Goal: Information Seeking & Learning: Learn about a topic

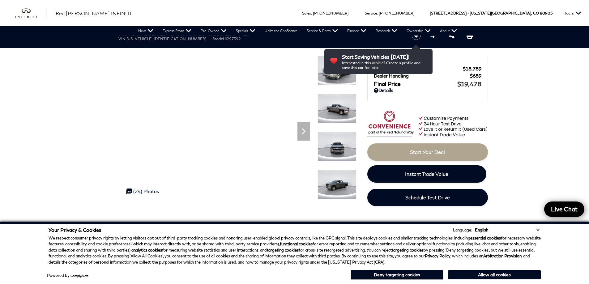
scroll to position [31, 0]
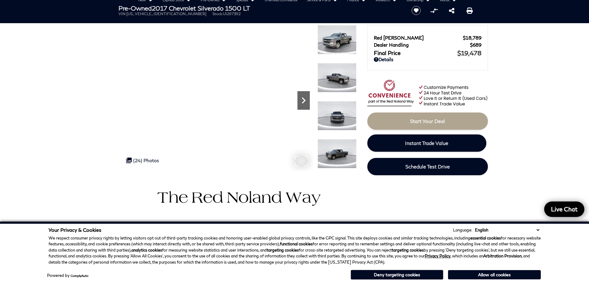
click at [300, 104] on icon "Next" at bounding box center [303, 100] width 12 height 12
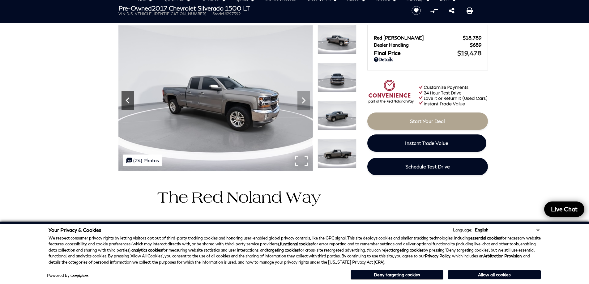
click at [125, 104] on icon "Previous" at bounding box center [127, 100] width 12 height 12
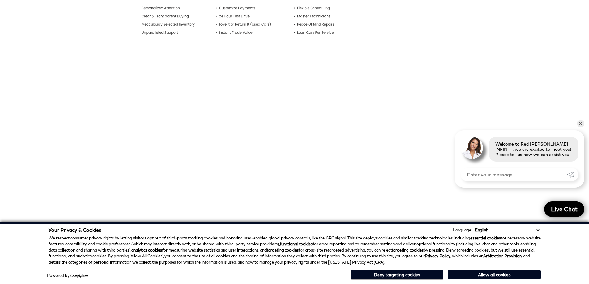
scroll to position [0, 0]
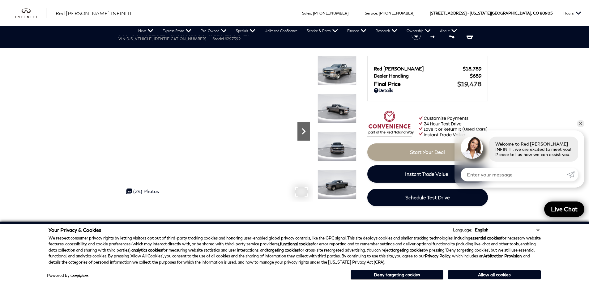
click at [305, 130] on icon "Next" at bounding box center [303, 131] width 12 height 12
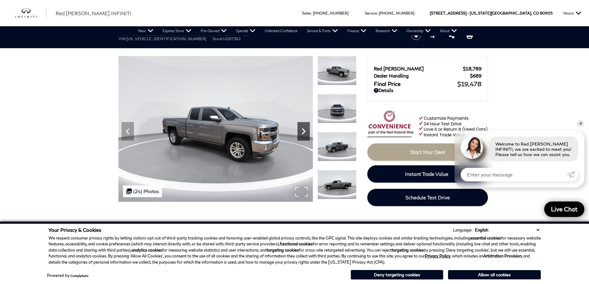
click at [304, 131] on icon "Next" at bounding box center [304, 131] width 4 height 6
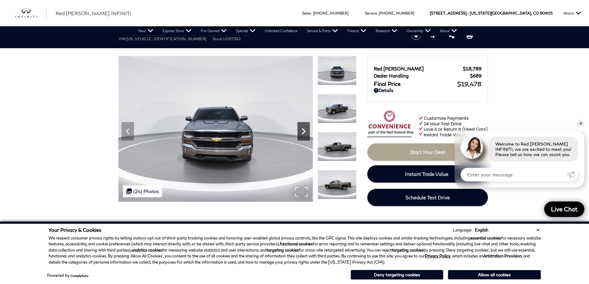
click at [304, 131] on icon "Next" at bounding box center [304, 131] width 4 height 6
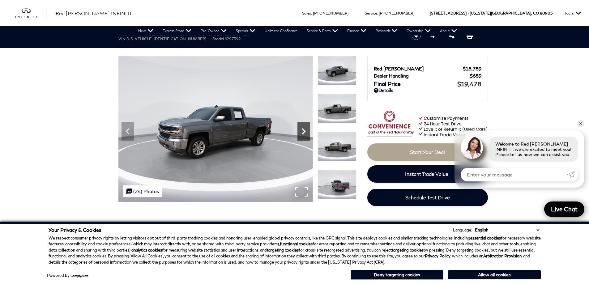
click at [304, 131] on icon "Next" at bounding box center [304, 131] width 4 height 6
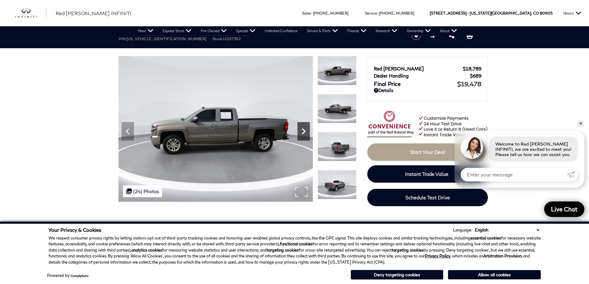
click at [304, 131] on icon "Next" at bounding box center [304, 131] width 4 height 6
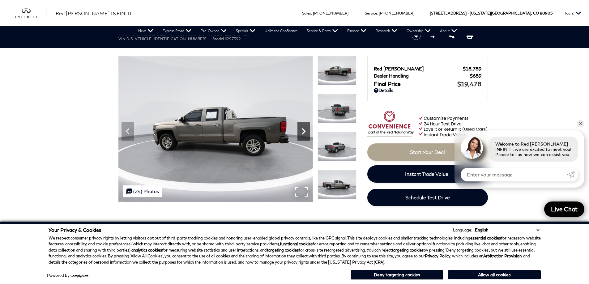
click at [304, 131] on icon "Next" at bounding box center [304, 131] width 4 height 6
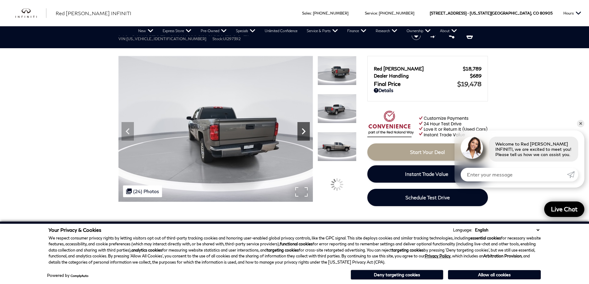
click at [304, 131] on icon "Next" at bounding box center [304, 131] width 4 height 6
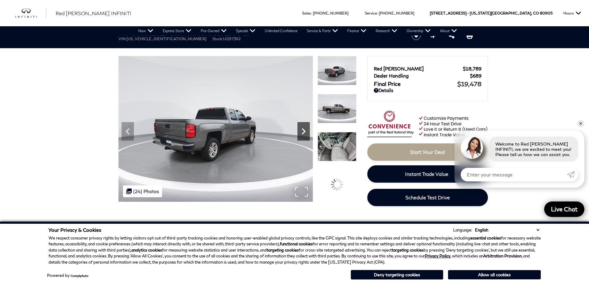
click at [304, 131] on icon "Next" at bounding box center [304, 131] width 4 height 6
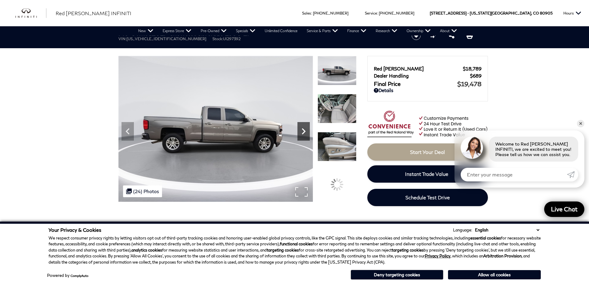
click at [304, 131] on icon "Next" at bounding box center [304, 131] width 4 height 6
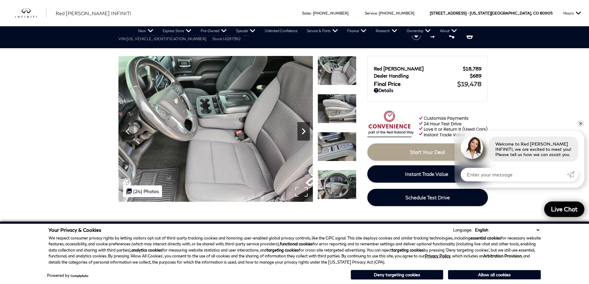
click at [306, 135] on icon "Next" at bounding box center [303, 131] width 12 height 12
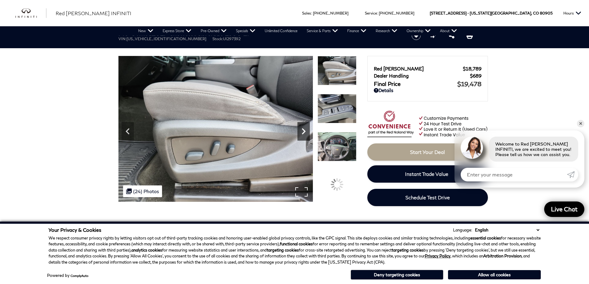
click at [305, 136] on icon "Next" at bounding box center [303, 131] width 12 height 12
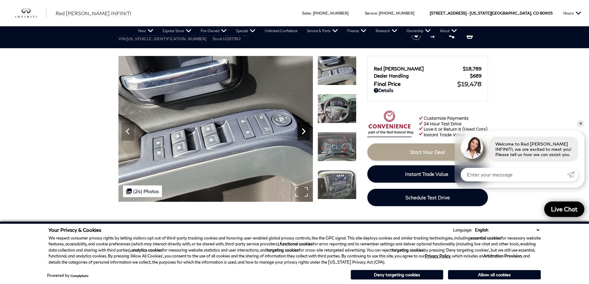
click at [305, 133] on icon "Next" at bounding box center [303, 131] width 12 height 12
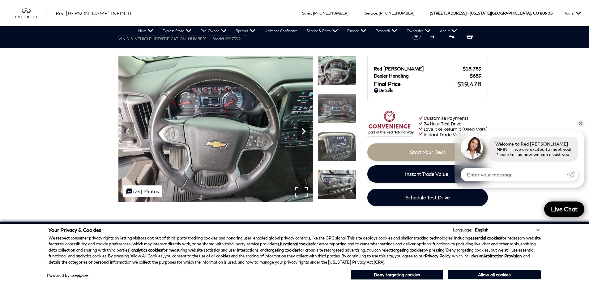
click at [305, 133] on icon "Next" at bounding box center [303, 131] width 12 height 12
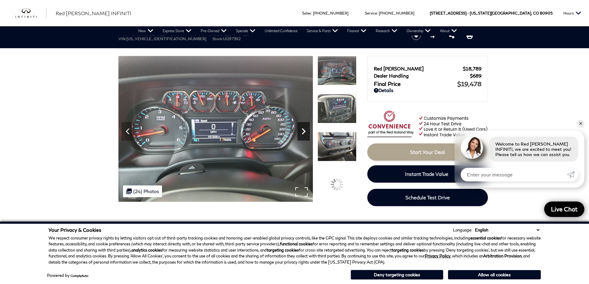
click at [305, 132] on icon "Next" at bounding box center [303, 131] width 12 height 12
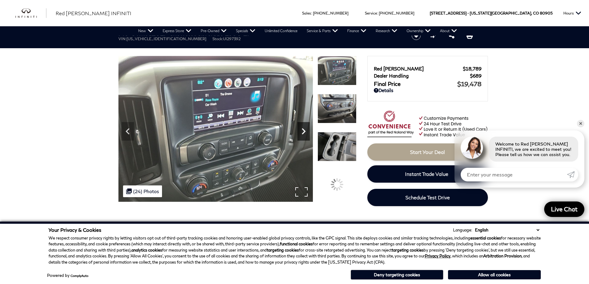
click at [305, 132] on icon "Next" at bounding box center [303, 131] width 12 height 12
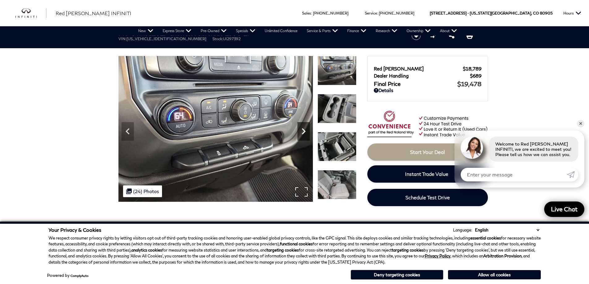
click at [305, 132] on icon "Next" at bounding box center [303, 131] width 12 height 12
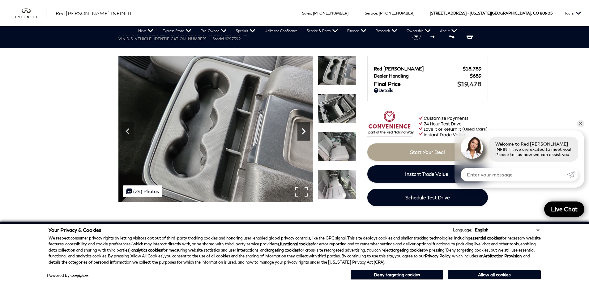
click at [305, 132] on icon "Next" at bounding box center [303, 131] width 12 height 12
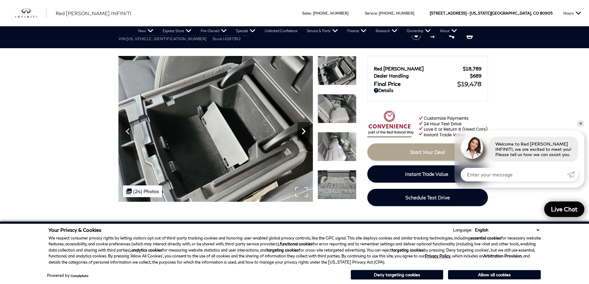
click at [305, 132] on icon "Next" at bounding box center [303, 131] width 12 height 12
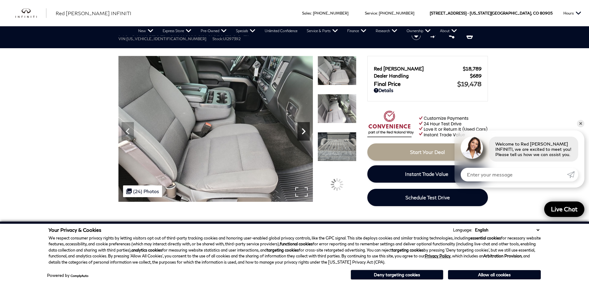
click at [305, 132] on icon "Next" at bounding box center [303, 131] width 12 height 12
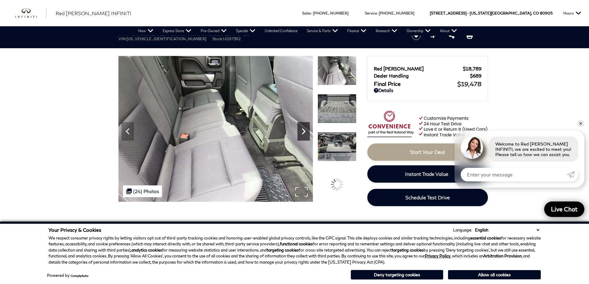
click at [305, 132] on icon "Next" at bounding box center [303, 131] width 12 height 12
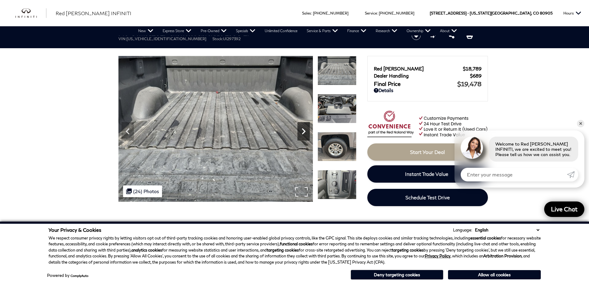
click at [305, 129] on icon "Next" at bounding box center [303, 131] width 12 height 12
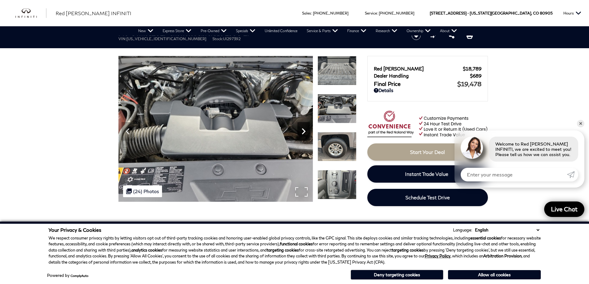
click at [303, 130] on icon "Next" at bounding box center [304, 131] width 4 height 6
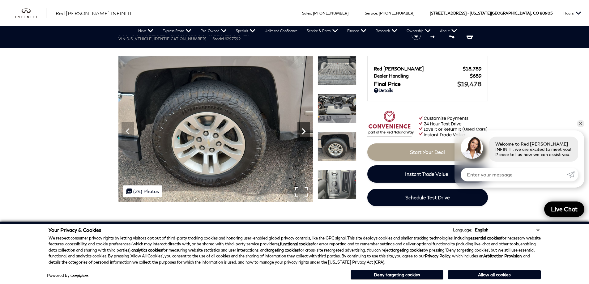
click at [303, 132] on icon "Next" at bounding box center [303, 131] width 12 height 12
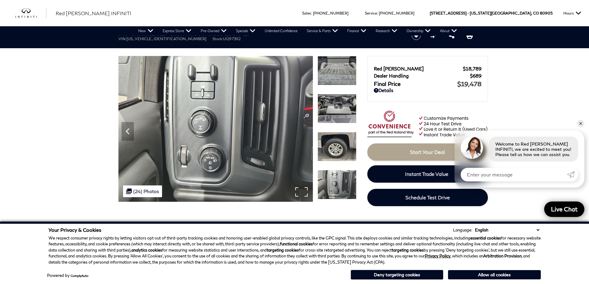
click at [303, 132] on img at bounding box center [215, 129] width 194 height 146
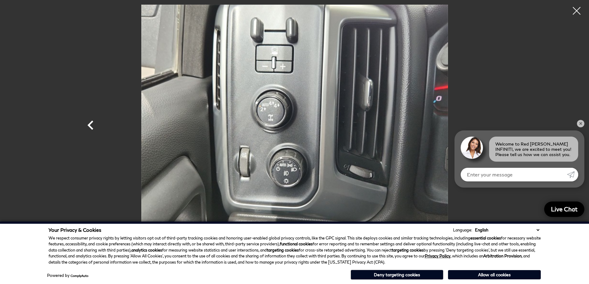
click at [97, 126] on icon "Previous" at bounding box center [90, 125] width 19 height 19
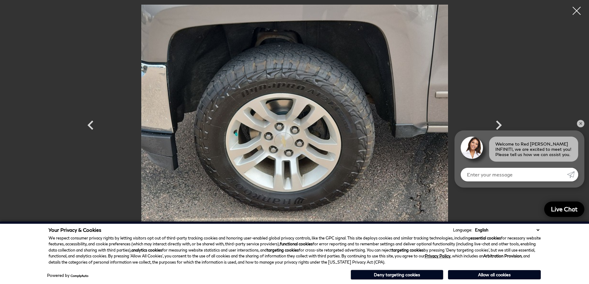
click at [576, 12] on div at bounding box center [576, 11] width 16 height 16
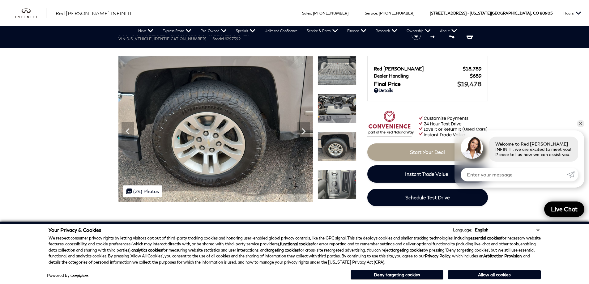
click at [578, 124] on link "✕" at bounding box center [580, 123] width 7 height 7
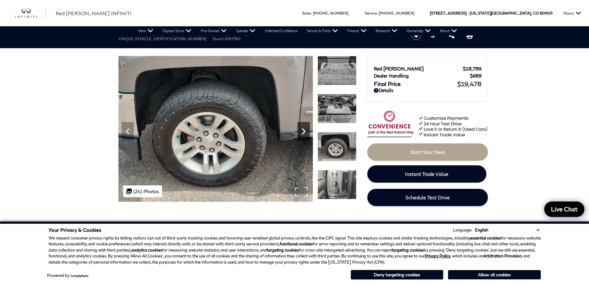
click at [307, 133] on icon "Next" at bounding box center [303, 131] width 12 height 12
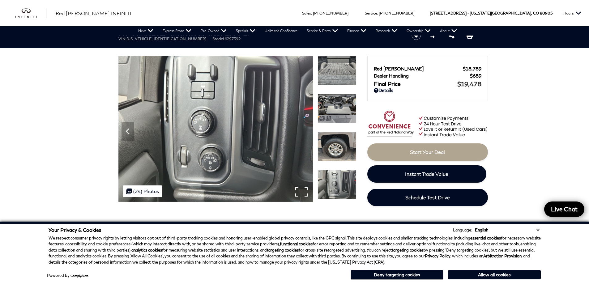
click at [137, 129] on img at bounding box center [215, 129] width 194 height 146
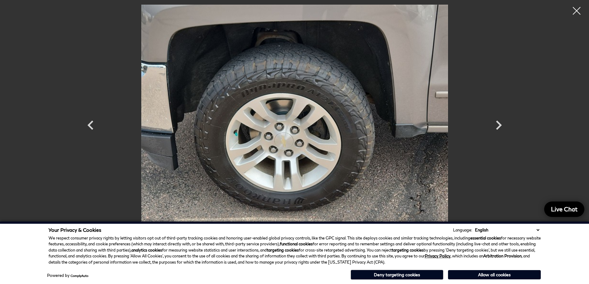
click at [68, 128] on div at bounding box center [294, 142] width 589 height 284
click at [570, 6] on div at bounding box center [576, 11] width 16 height 16
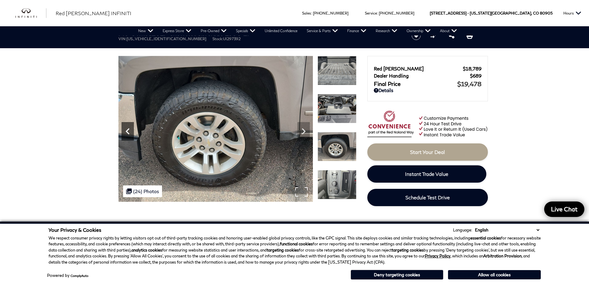
click at [130, 131] on icon "Previous" at bounding box center [127, 131] width 12 height 12
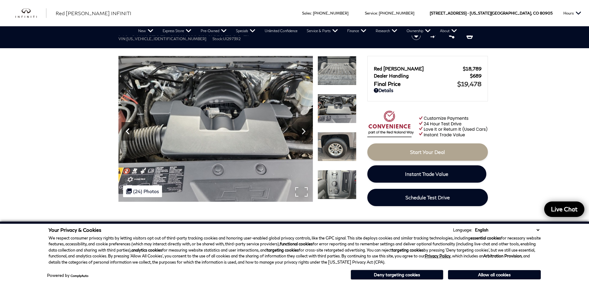
click at [130, 131] on icon "Previous" at bounding box center [127, 131] width 12 height 12
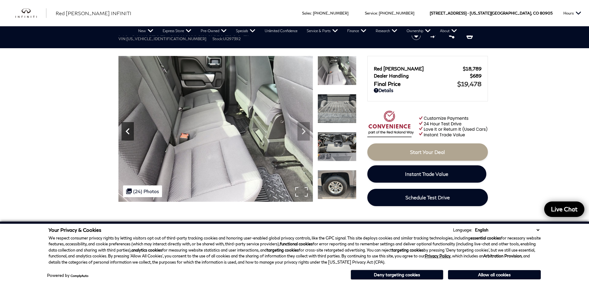
click at [130, 131] on icon "Previous" at bounding box center [127, 131] width 12 height 12
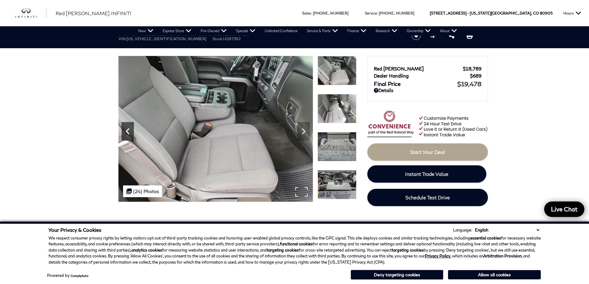
click at [130, 131] on icon "Previous" at bounding box center [127, 131] width 12 height 12
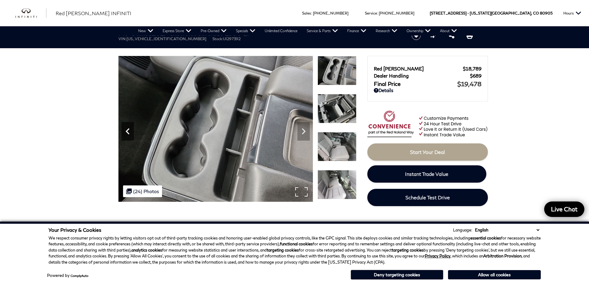
click at [130, 131] on icon "Previous" at bounding box center [127, 131] width 12 height 12
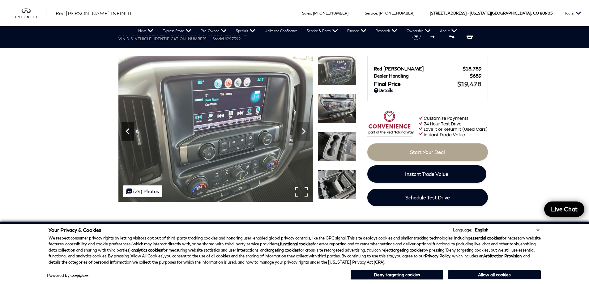
click at [130, 131] on icon "Previous" at bounding box center [127, 131] width 12 height 12
click at [131, 131] on icon "Previous" at bounding box center [127, 131] width 12 height 12
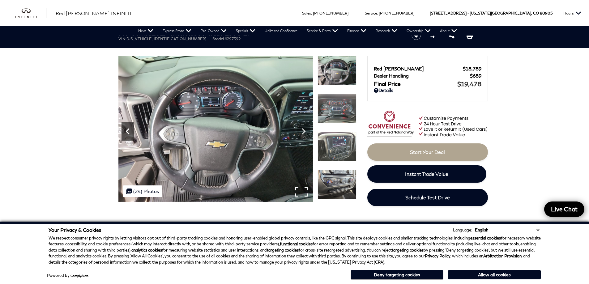
click at [131, 131] on icon "Previous" at bounding box center [127, 131] width 12 height 12
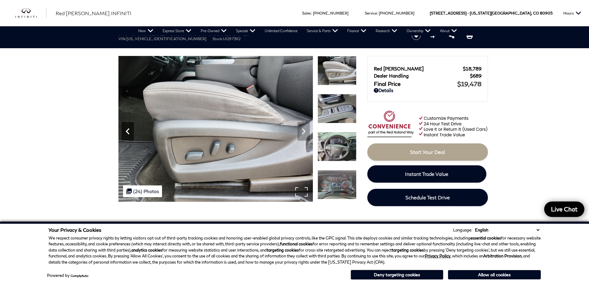
click at [131, 131] on icon "Previous" at bounding box center [127, 131] width 12 height 12
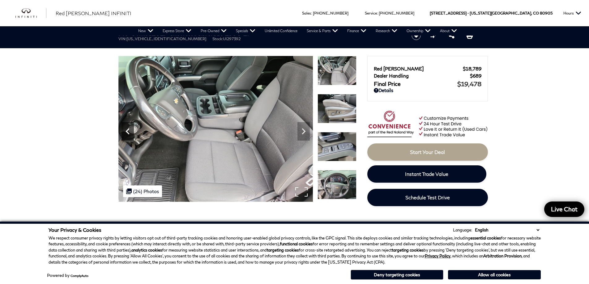
click at [131, 131] on icon "Previous" at bounding box center [127, 131] width 12 height 12
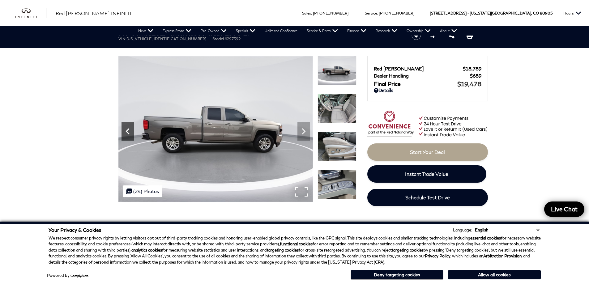
click at [131, 131] on icon "Previous" at bounding box center [127, 131] width 12 height 12
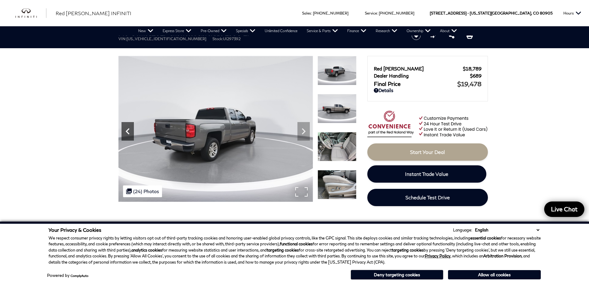
click at [131, 131] on icon "Previous" at bounding box center [127, 131] width 12 height 12
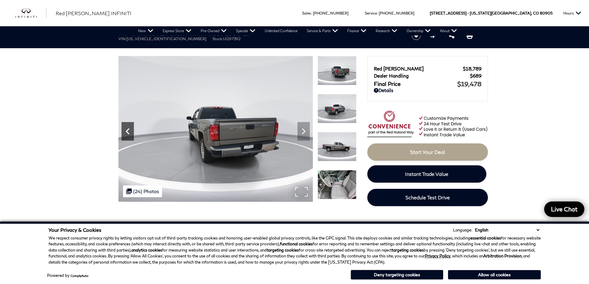
click at [131, 131] on icon "Previous" at bounding box center [127, 131] width 12 height 12
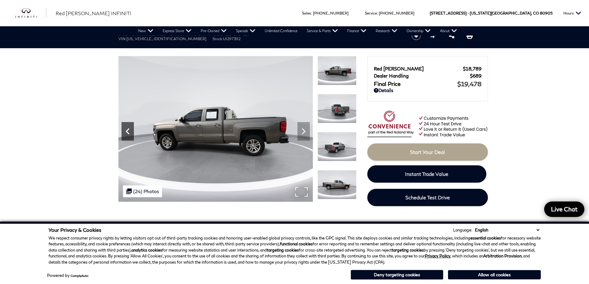
click at [131, 131] on icon "Previous" at bounding box center [127, 131] width 12 height 12
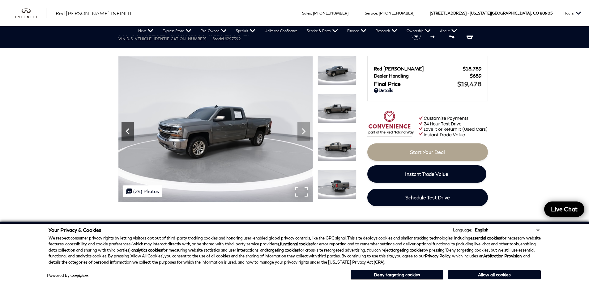
click at [131, 131] on icon "Previous" at bounding box center [127, 131] width 12 height 12
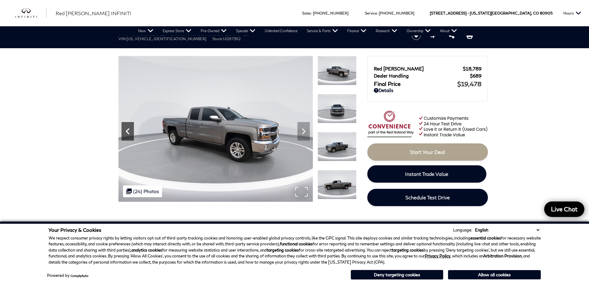
click at [131, 131] on icon "Previous" at bounding box center [127, 131] width 12 height 12
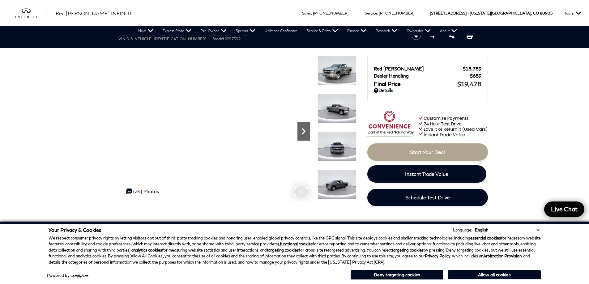
click at [307, 133] on icon "Next" at bounding box center [303, 131] width 12 height 12
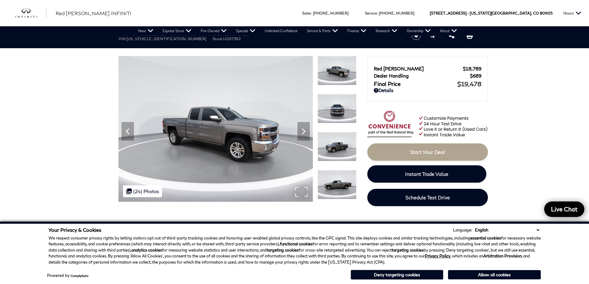
click at [297, 134] on div "360 WalkAround Powered By SpinCar" at bounding box center [215, 129] width 194 height 146
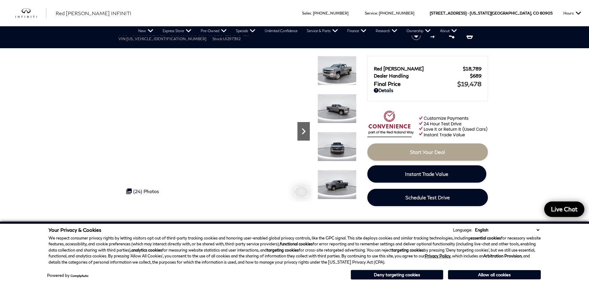
click at [298, 133] on icon "Next" at bounding box center [303, 131] width 12 height 12
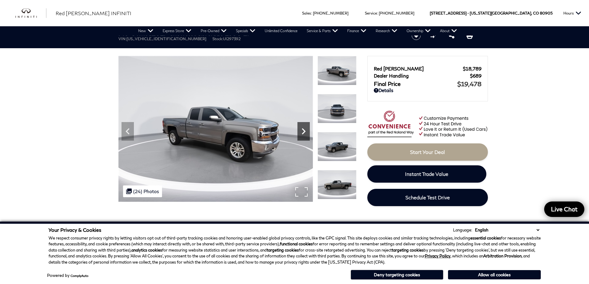
click at [300, 133] on icon "Next" at bounding box center [303, 131] width 12 height 12
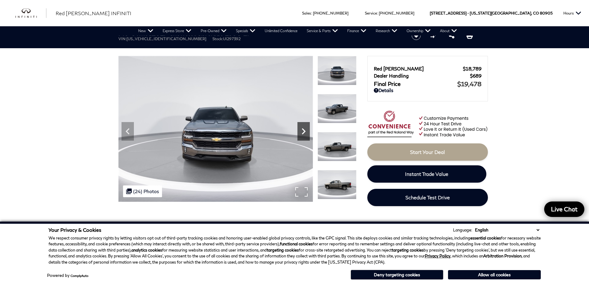
click at [301, 131] on icon "Next" at bounding box center [303, 131] width 12 height 12
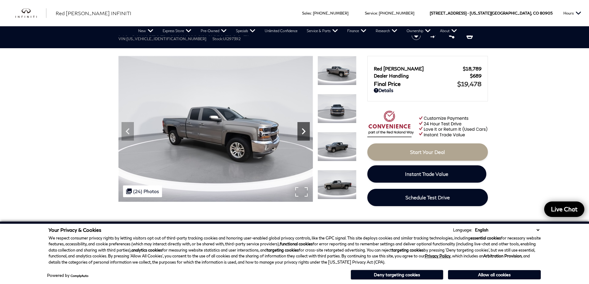
click at [301, 131] on icon "Next" at bounding box center [303, 131] width 12 height 12
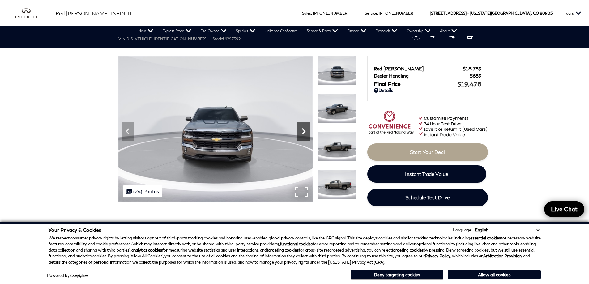
click at [303, 130] on icon "Next" at bounding box center [304, 131] width 4 height 6
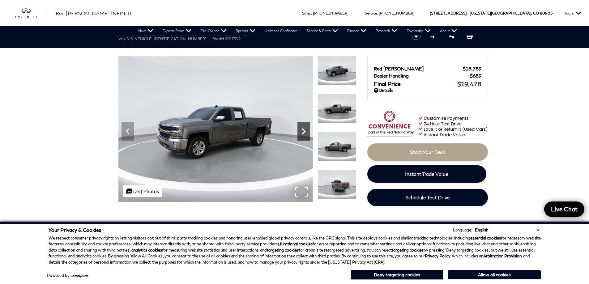
click at [306, 131] on icon "Next" at bounding box center [303, 131] width 12 height 12
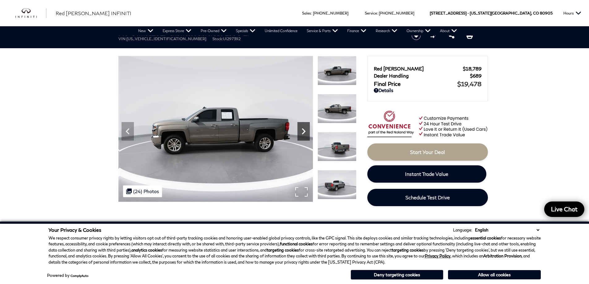
click at [307, 131] on icon "Next" at bounding box center [303, 131] width 12 height 12
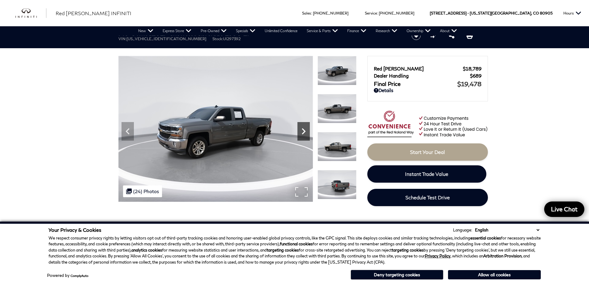
click at [307, 131] on icon "Next" at bounding box center [303, 131] width 12 height 12
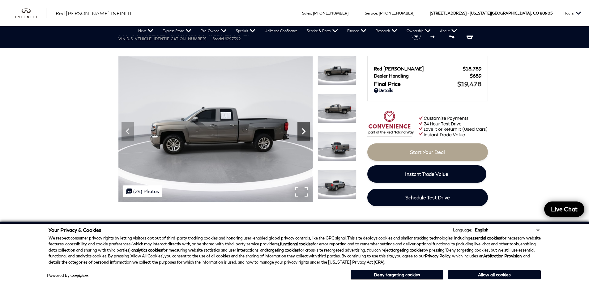
click at [307, 131] on icon "Next" at bounding box center [303, 131] width 12 height 12
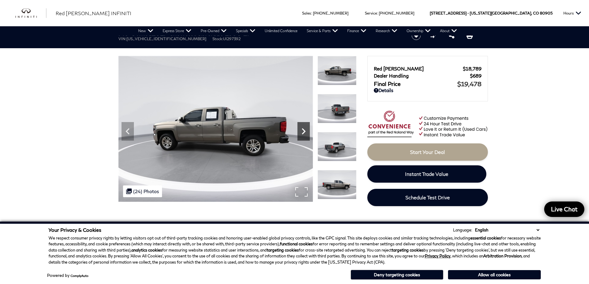
click at [307, 131] on icon "Next" at bounding box center [303, 131] width 12 height 12
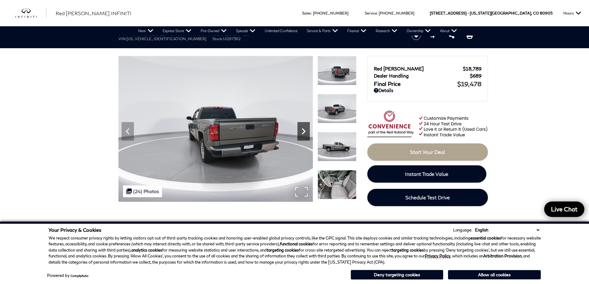
click at [307, 131] on icon "Next" at bounding box center [303, 131] width 12 height 12
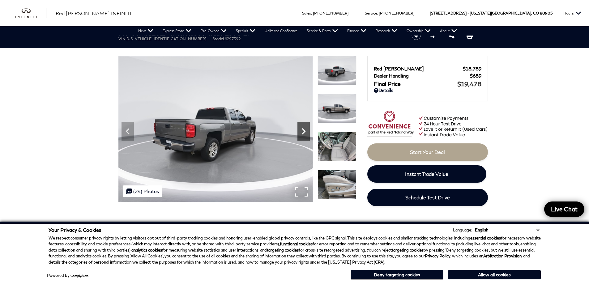
click at [307, 131] on icon "Next" at bounding box center [303, 131] width 12 height 12
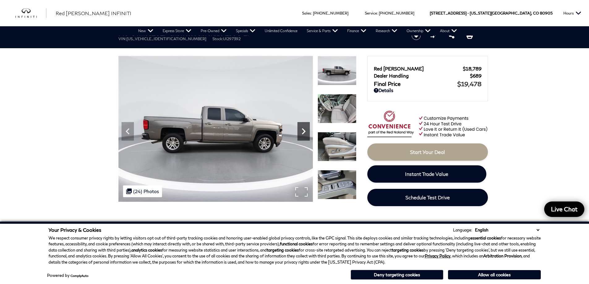
click at [307, 131] on icon "Next" at bounding box center [303, 131] width 12 height 12
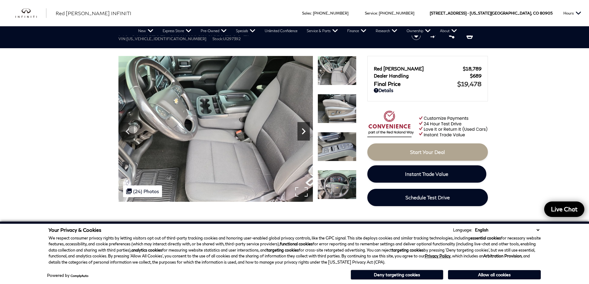
click at [309, 132] on icon "Next" at bounding box center [303, 131] width 12 height 12
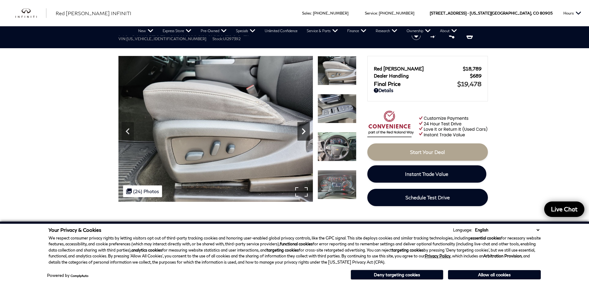
click at [308, 133] on icon "Next" at bounding box center [303, 131] width 12 height 12
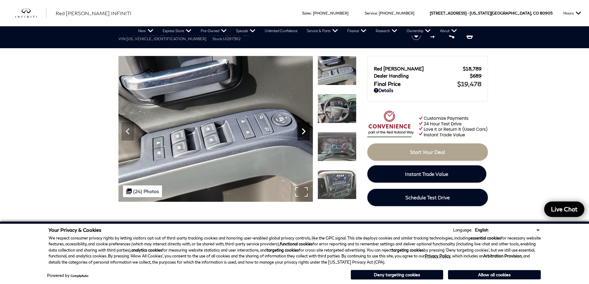
click at [308, 133] on icon "Next" at bounding box center [303, 131] width 12 height 12
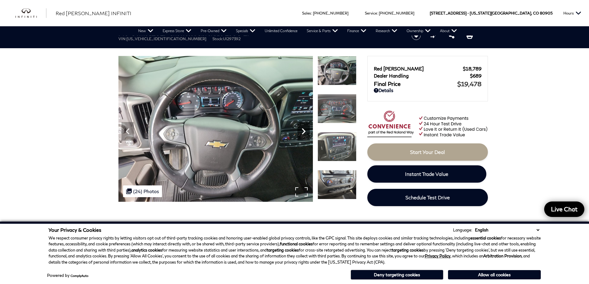
click at [301, 132] on icon "Next" at bounding box center [303, 131] width 12 height 12
